Goal: Complete application form: Complete application form

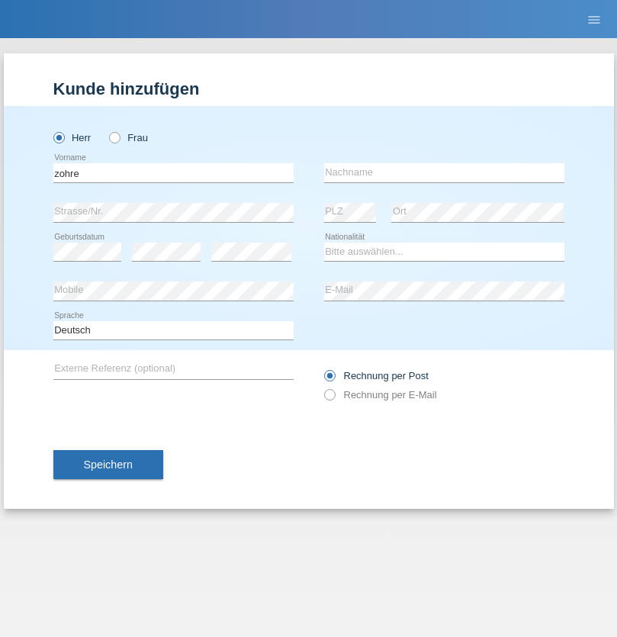
type input "zohre"
click at [444, 172] on input "text" at bounding box center [444, 172] width 240 height 19
type input "mohammadi"
select select "CH"
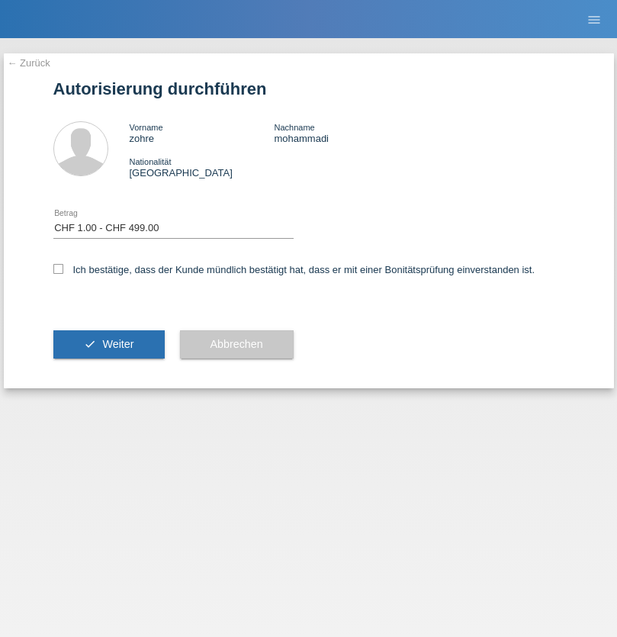
select select "1"
checkbox input "true"
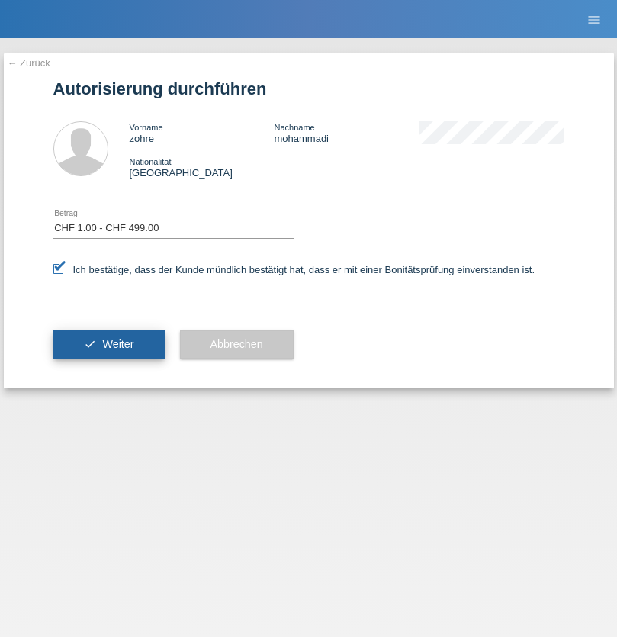
click at [108, 344] on span "Weiter" at bounding box center [117, 344] width 31 height 12
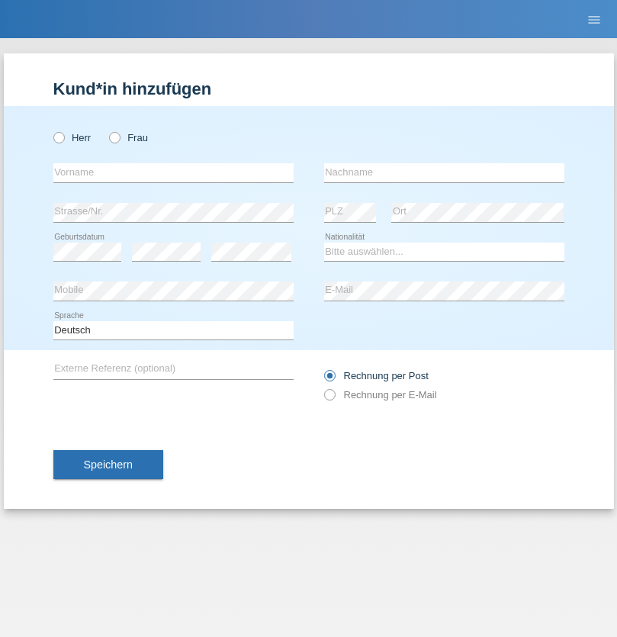
radio input "true"
click at [173, 172] on input "text" at bounding box center [173, 172] width 240 height 19
type input "Rosane"
click at [444, 172] on input "text" at bounding box center [444, 172] width 240 height 19
type input "Tekweme"
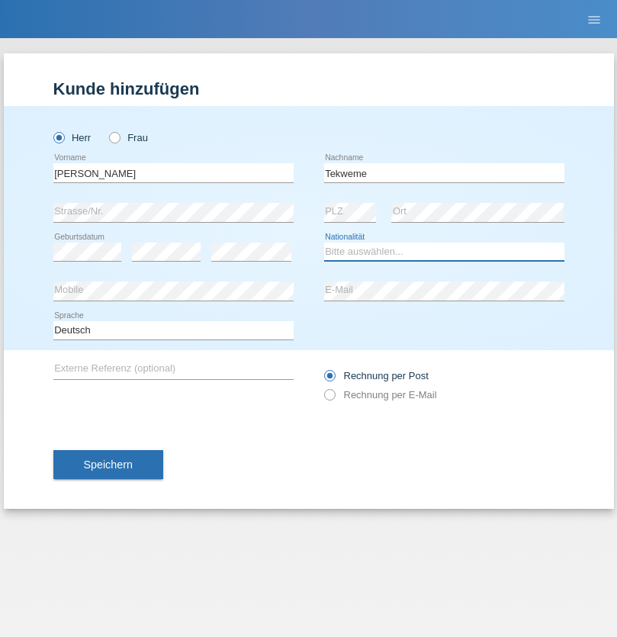
select select "CG"
select select "C"
select select "22"
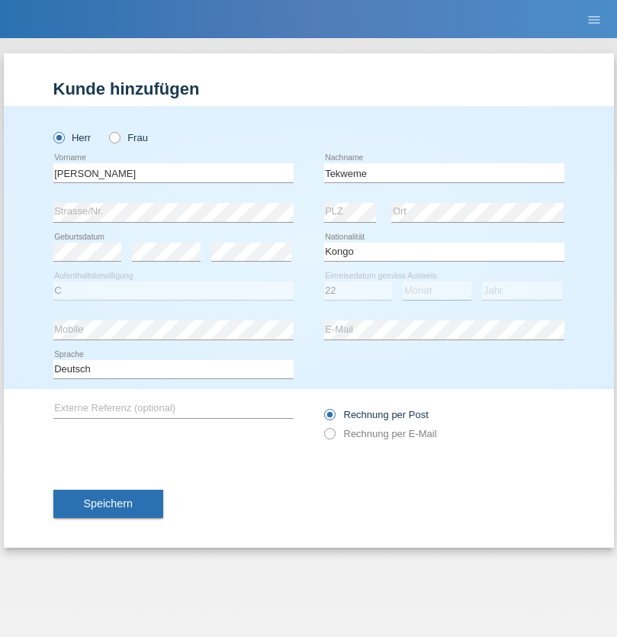
select select "06"
select select "2002"
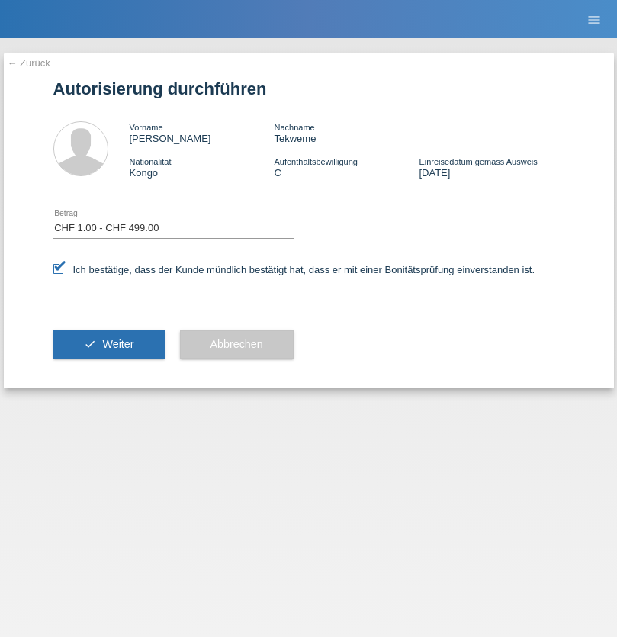
select select "1"
click at [108, 344] on span "Weiter" at bounding box center [117, 344] width 31 height 12
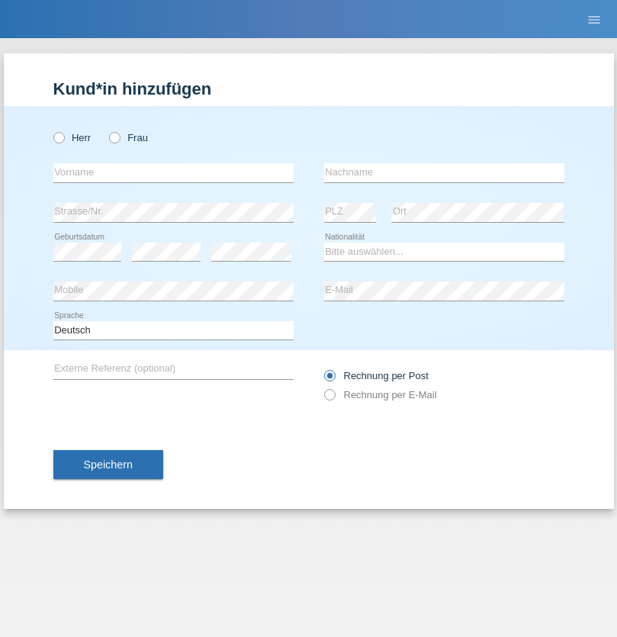
radio input "true"
click at [173, 172] on input "text" at bounding box center [173, 172] width 240 height 19
type input "[PERSON_NAME]"
click at [444, 172] on input "text" at bounding box center [444, 172] width 240 height 19
type input "Asachi"
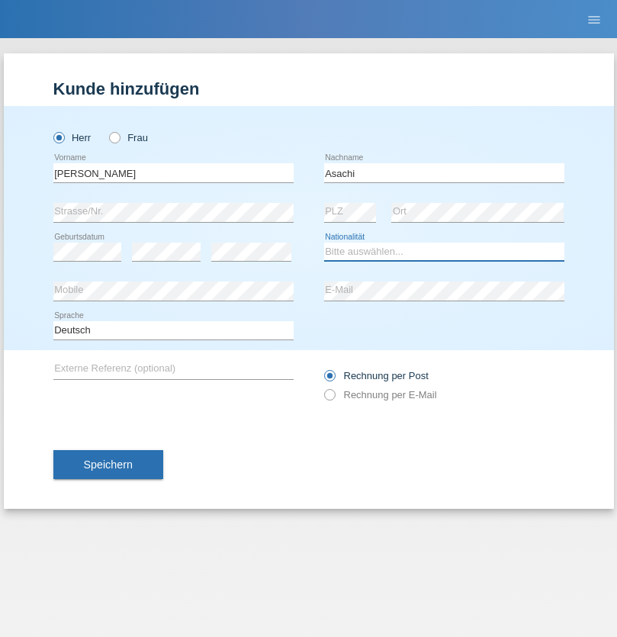
select select "OM"
select select "C"
select select "17"
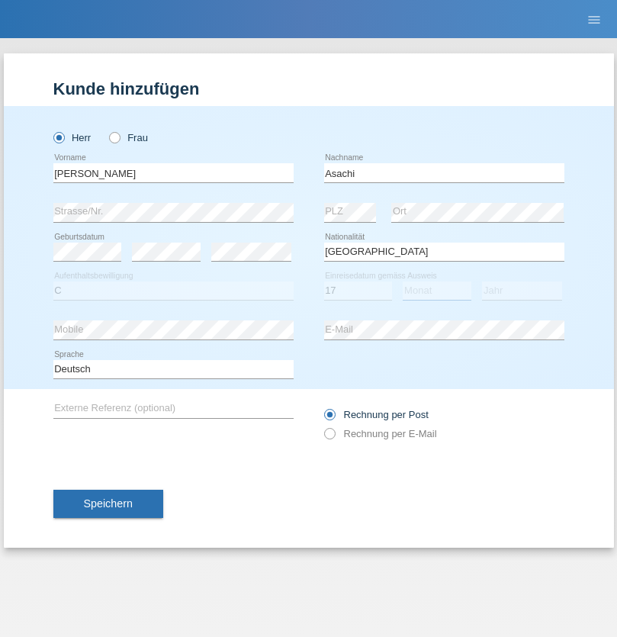
select select "11"
select select "2021"
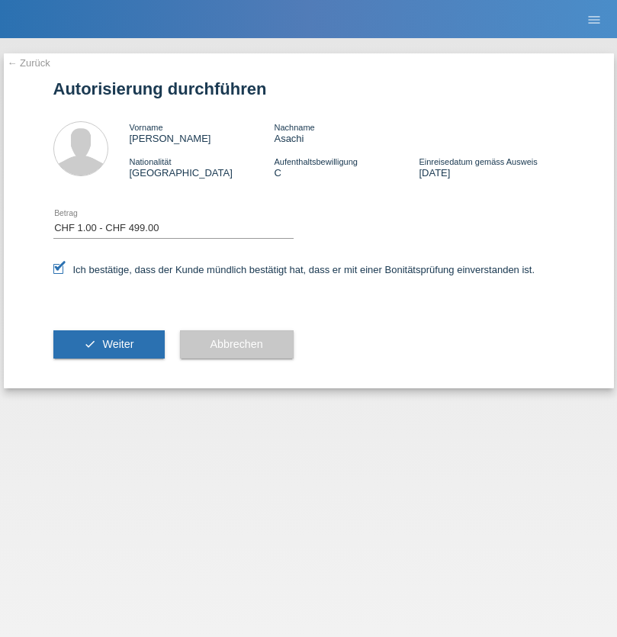
select select "1"
click at [108, 344] on span "Weiter" at bounding box center [117, 344] width 31 height 12
